Goal: Task Accomplishment & Management: Use online tool/utility

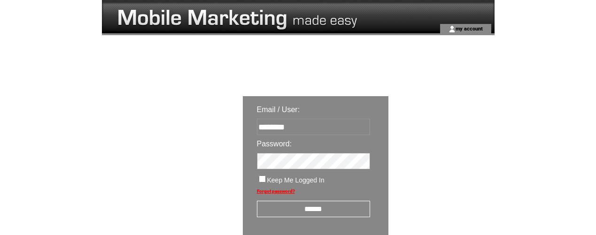
click at [309, 202] on input "******" at bounding box center [313, 209] width 113 height 16
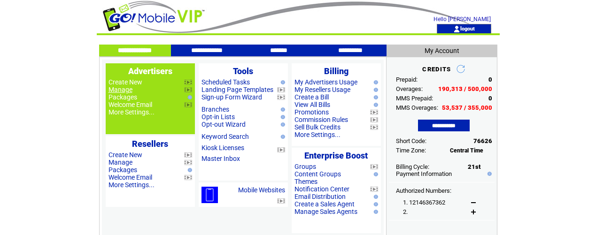
click at [123, 91] on link "Manage" at bounding box center [120, 90] width 24 height 8
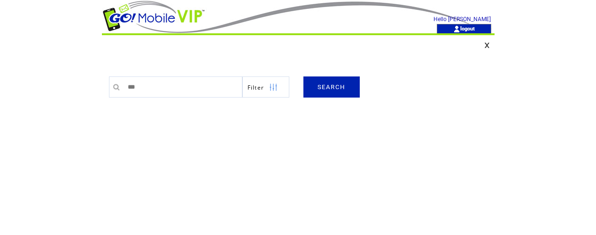
type input "*********"
click at [326, 83] on link "SEARCH" at bounding box center [331, 87] width 56 height 21
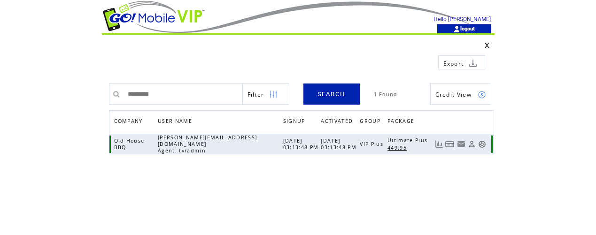
click at [480, 142] on link at bounding box center [482, 144] width 8 height 8
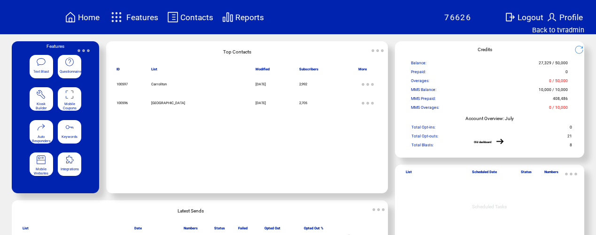
click at [78, 102] on featuretext "Mobile Coupons" at bounding box center [69, 104] width 23 height 9
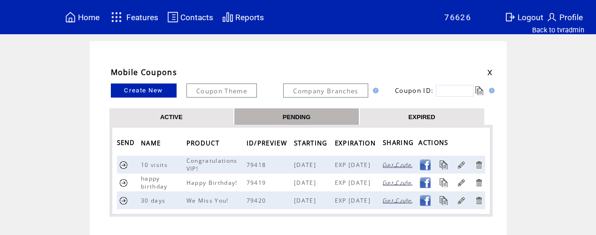
click at [424, 118] on link "EXPIRED" at bounding box center [422, 117] width 27 height 8
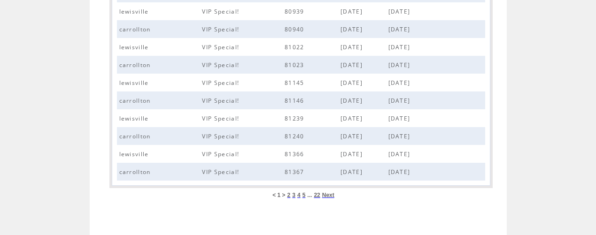
scroll to position [427, 0]
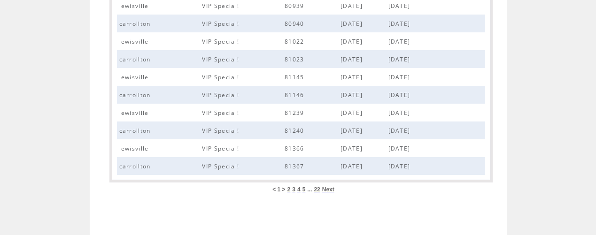
click at [318, 191] on span "22" at bounding box center [317, 189] width 6 height 7
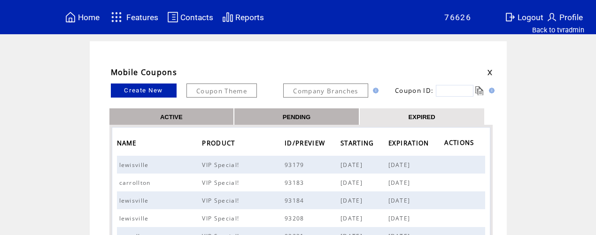
click at [457, 92] on input "text" at bounding box center [455, 91] width 38 height 12
type input "*****"
click at [480, 92] on link at bounding box center [479, 90] width 9 height 9
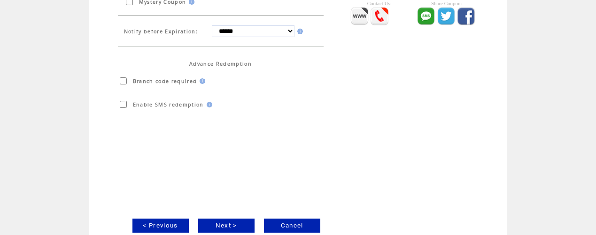
scroll to position [316, 0]
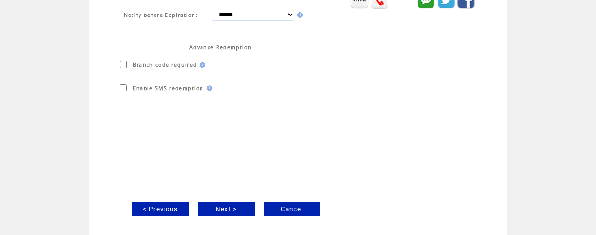
click at [231, 208] on link "Next >" at bounding box center [226, 209] width 56 height 14
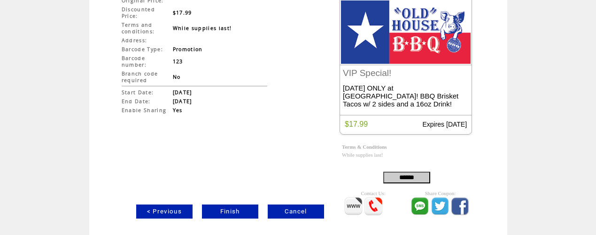
scroll to position [116, 0]
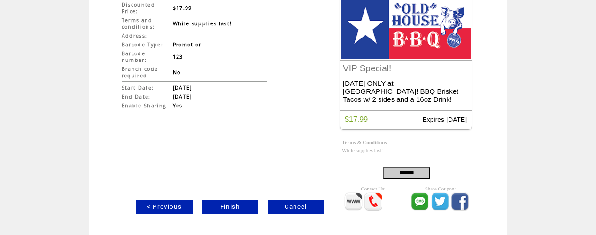
click at [234, 204] on link "Finish" at bounding box center [230, 207] width 56 height 14
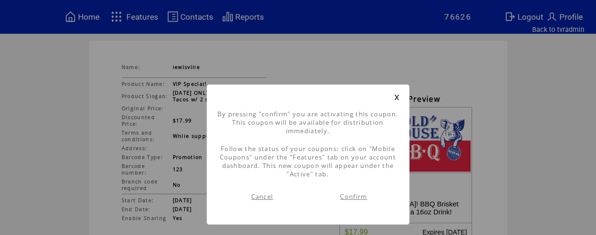
click at [358, 197] on link "Confirm" at bounding box center [353, 197] width 27 height 8
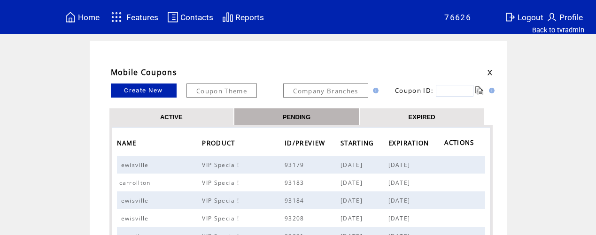
click at [170, 113] on link "ACTIVE" at bounding box center [171, 117] width 23 height 8
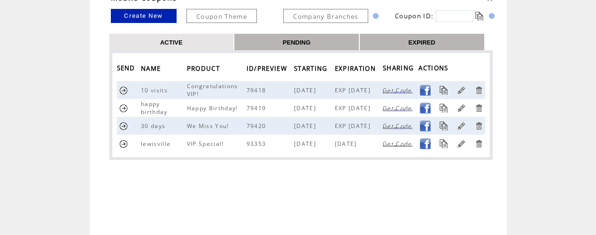
scroll to position [95, 0]
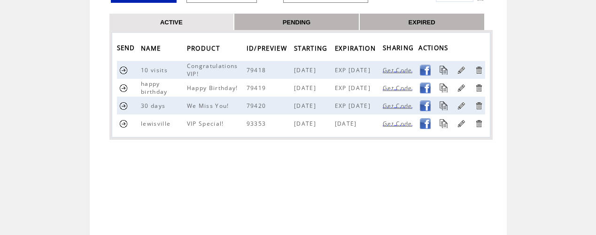
click at [121, 122] on link at bounding box center [123, 123] width 9 height 9
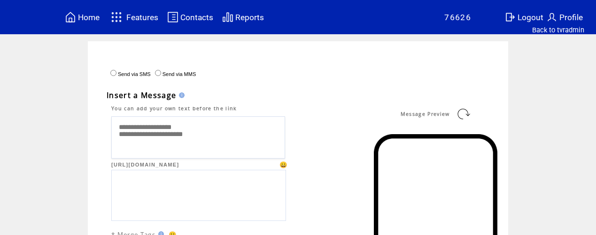
drag, startPoint x: 190, startPoint y: 130, endPoint x: 116, endPoint y: 128, distance: 73.7
click at [116, 130] on textarea "**********" at bounding box center [198, 137] width 174 height 42
paste textarea "**********"
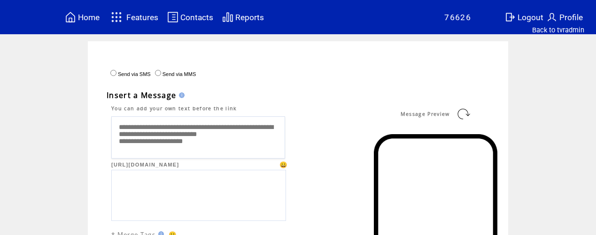
scroll to position [5, 0]
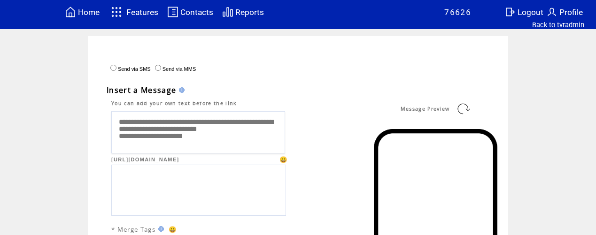
type textarea "**********"
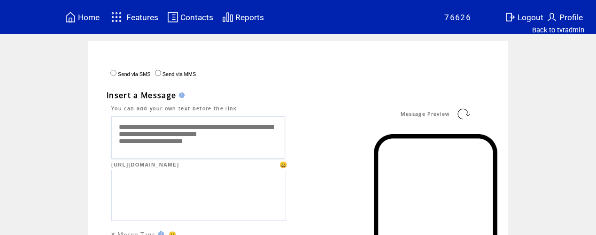
click at [467, 113] on link at bounding box center [463, 114] width 15 height 15
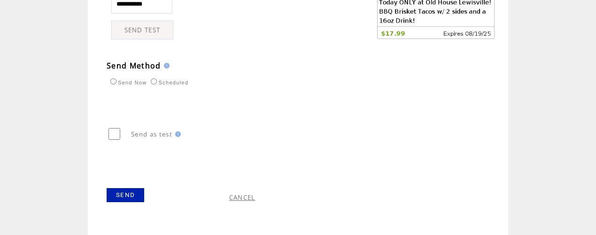
scroll to position [523, 0]
click at [127, 195] on link "SEND" at bounding box center [126, 195] width 38 height 14
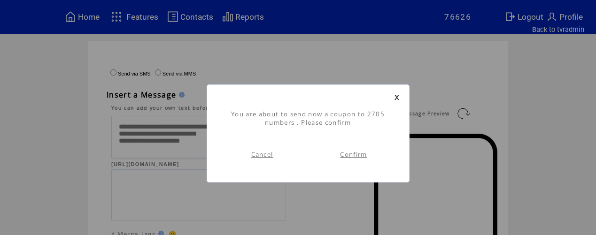
scroll to position [0, 0]
click at [346, 154] on link "Confirm" at bounding box center [353, 154] width 27 height 8
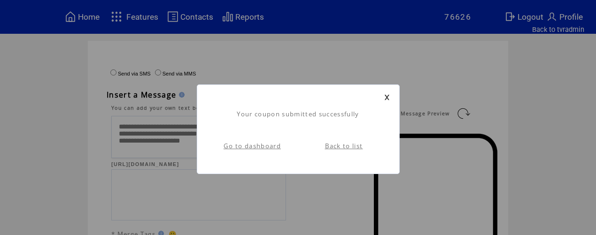
scroll to position [0, 0]
click at [274, 147] on link "Go to dashboard" at bounding box center [252, 146] width 57 height 8
